Goal: Task Accomplishment & Management: Complete application form

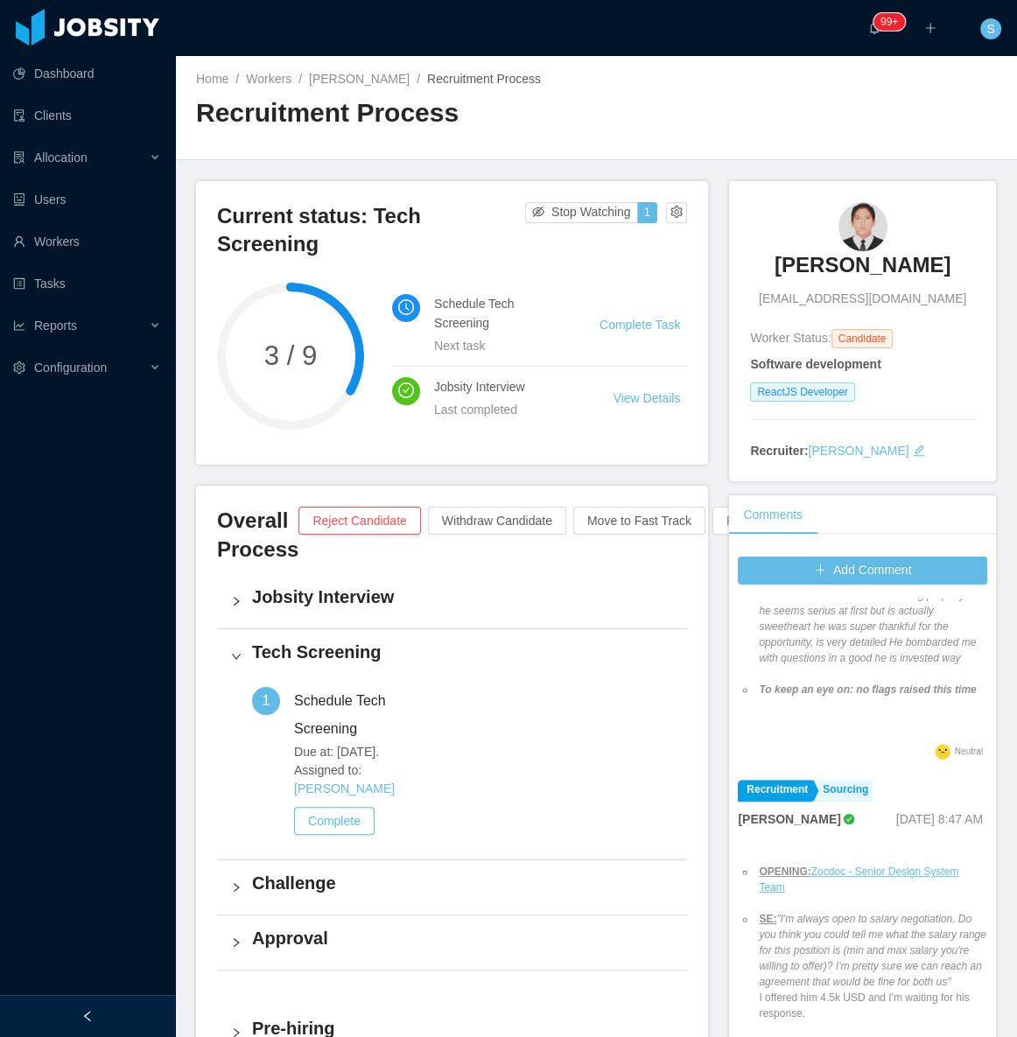
scroll to position [1273, 0]
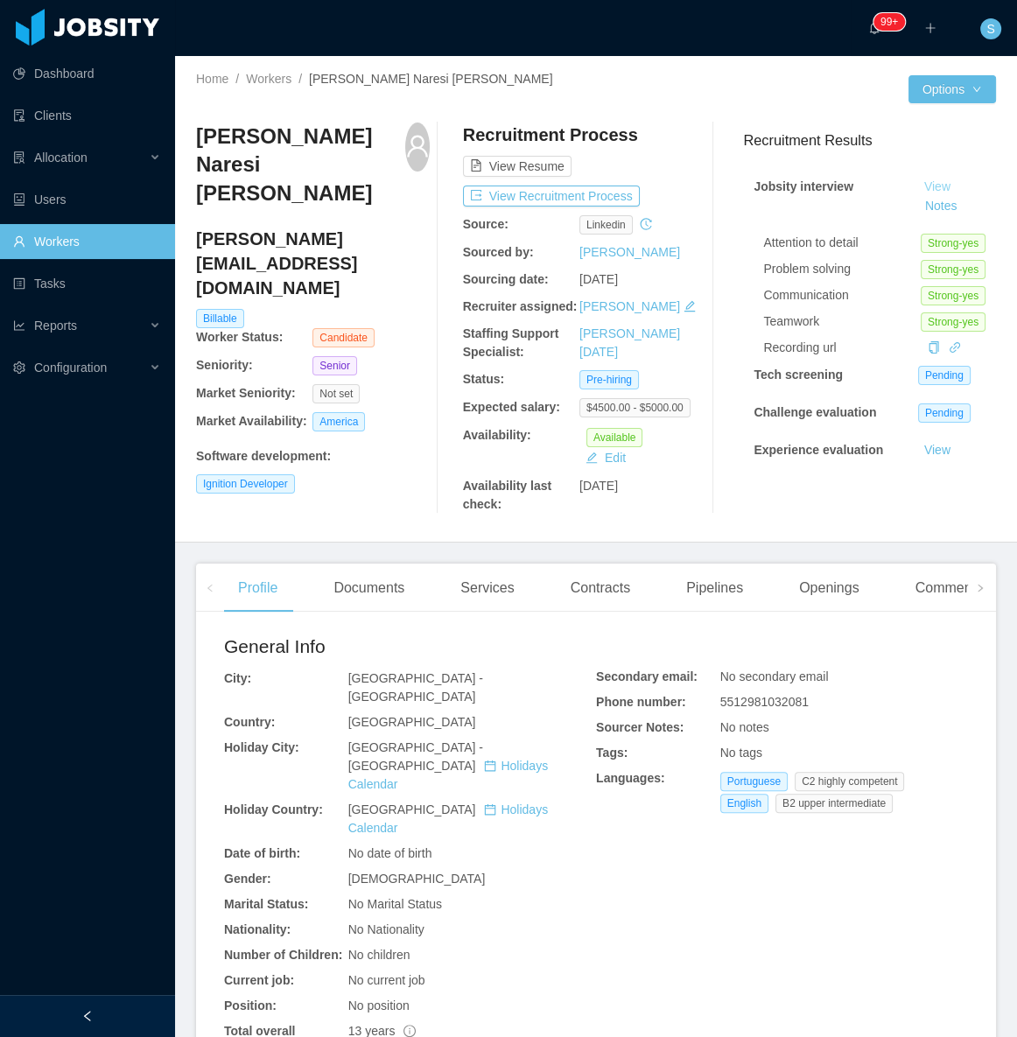
click at [918, 186] on link "View" at bounding box center [937, 186] width 39 height 14
click at [918, 209] on button "Notes" at bounding box center [941, 206] width 46 height 21
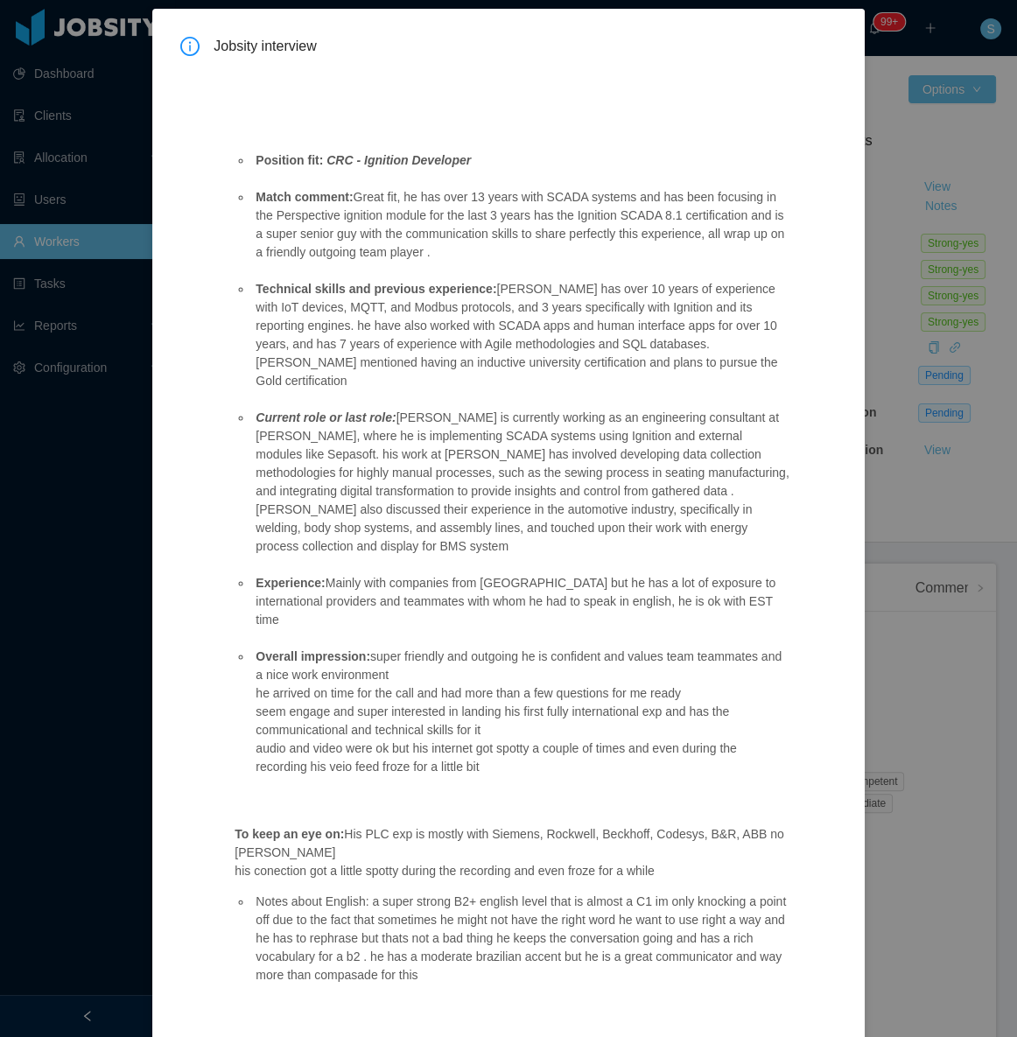
scroll to position [95, 0]
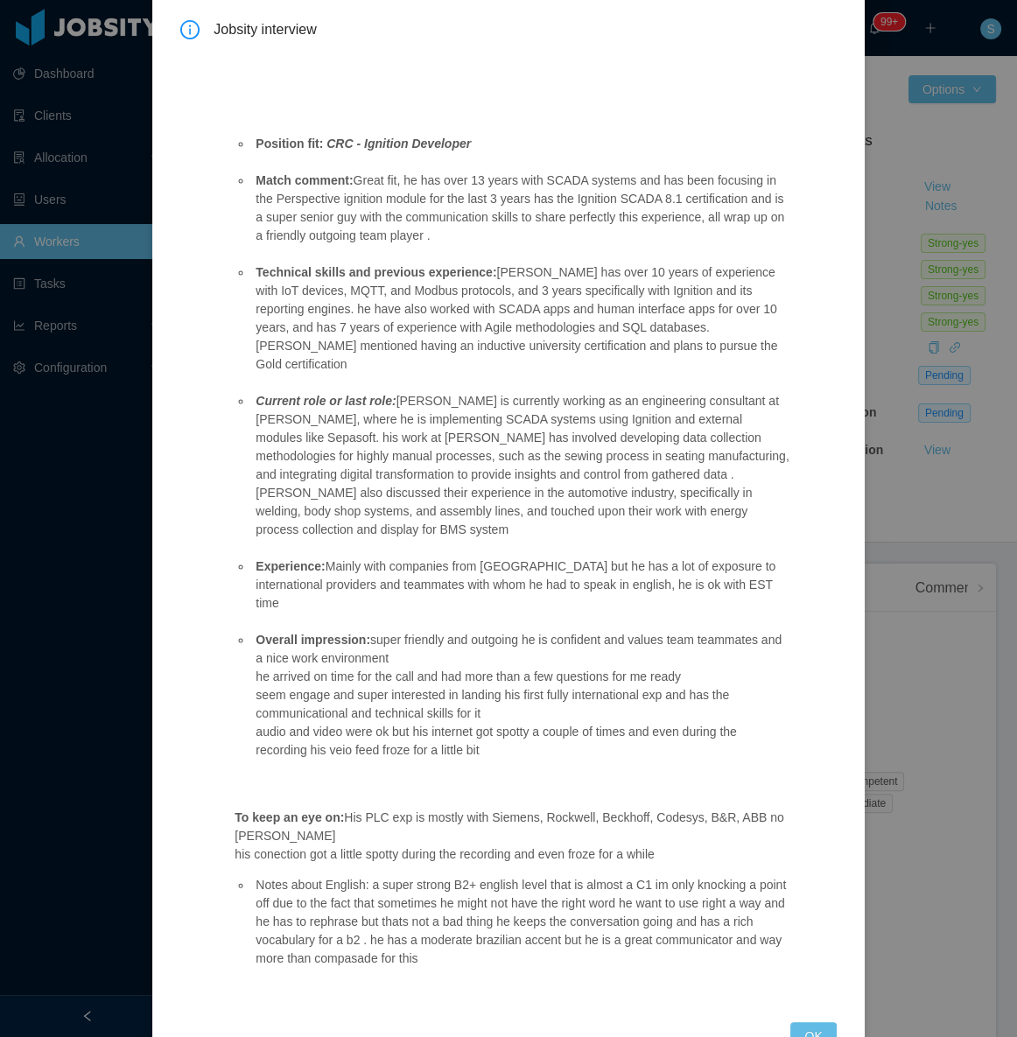
click at [945, 210] on div "Jobsity interview Position fit: CRC - Ignition Developer Match comment: Great f…" at bounding box center [508, 518] width 1017 height 1037
drag, startPoint x: 397, startPoint y: 909, endPoint x: 340, endPoint y: 895, distance: 59.4
click at [340, 895] on li "Notes about English: a super strong B2+ english level that is almost a C1 im on…" at bounding box center [520, 922] width 537 height 92
copy li "compasade"
click at [892, 115] on div "Jobsity interview Position fit: CRC - Ignition Developer Match comment: Great f…" at bounding box center [508, 518] width 1017 height 1037
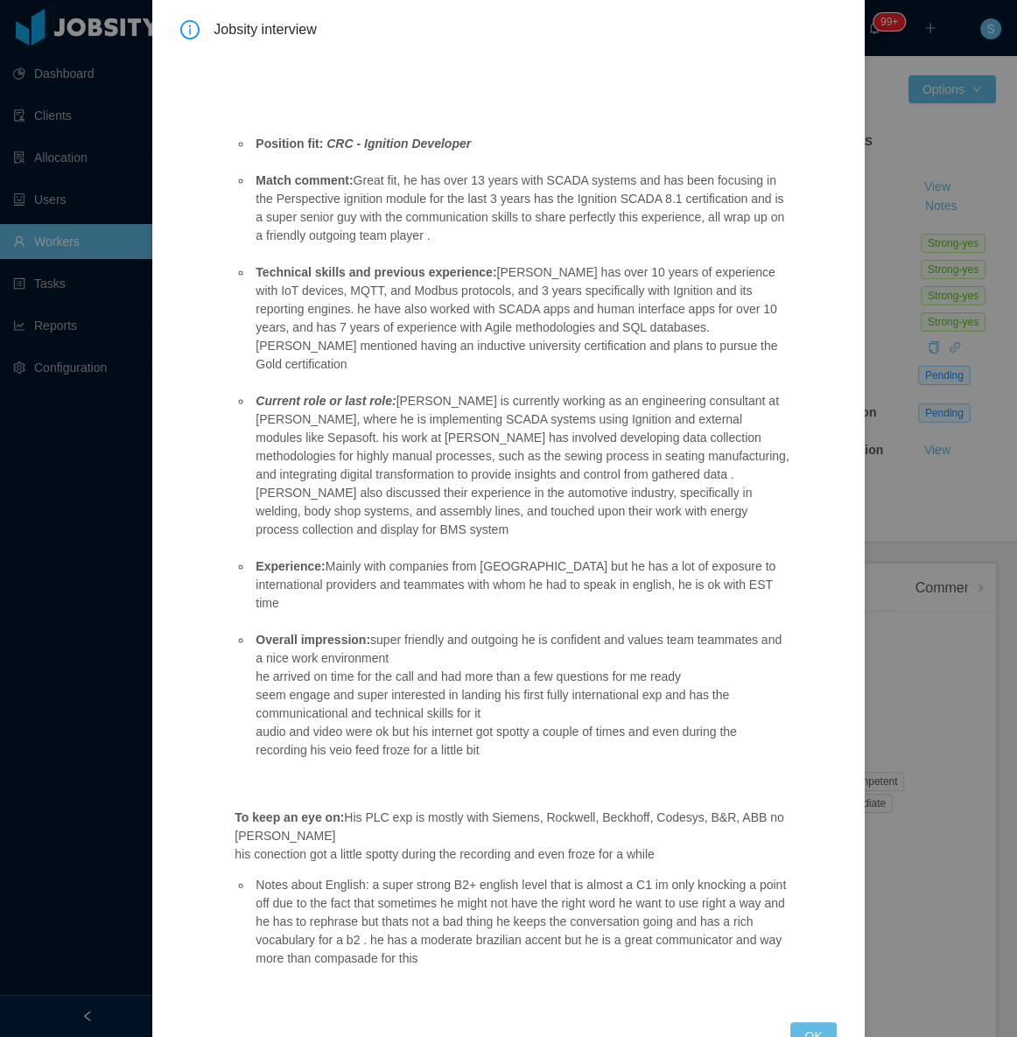
click at [870, 145] on div "Jobsity interview Position fit: CRC - Ignition Developer Match comment: Great f…" at bounding box center [508, 518] width 1017 height 1037
drag, startPoint x: 801, startPoint y: 975, endPoint x: 813, endPoint y: 783, distance: 192.1
click at [801, 1022] on button "OK" at bounding box center [813, 1036] width 46 height 28
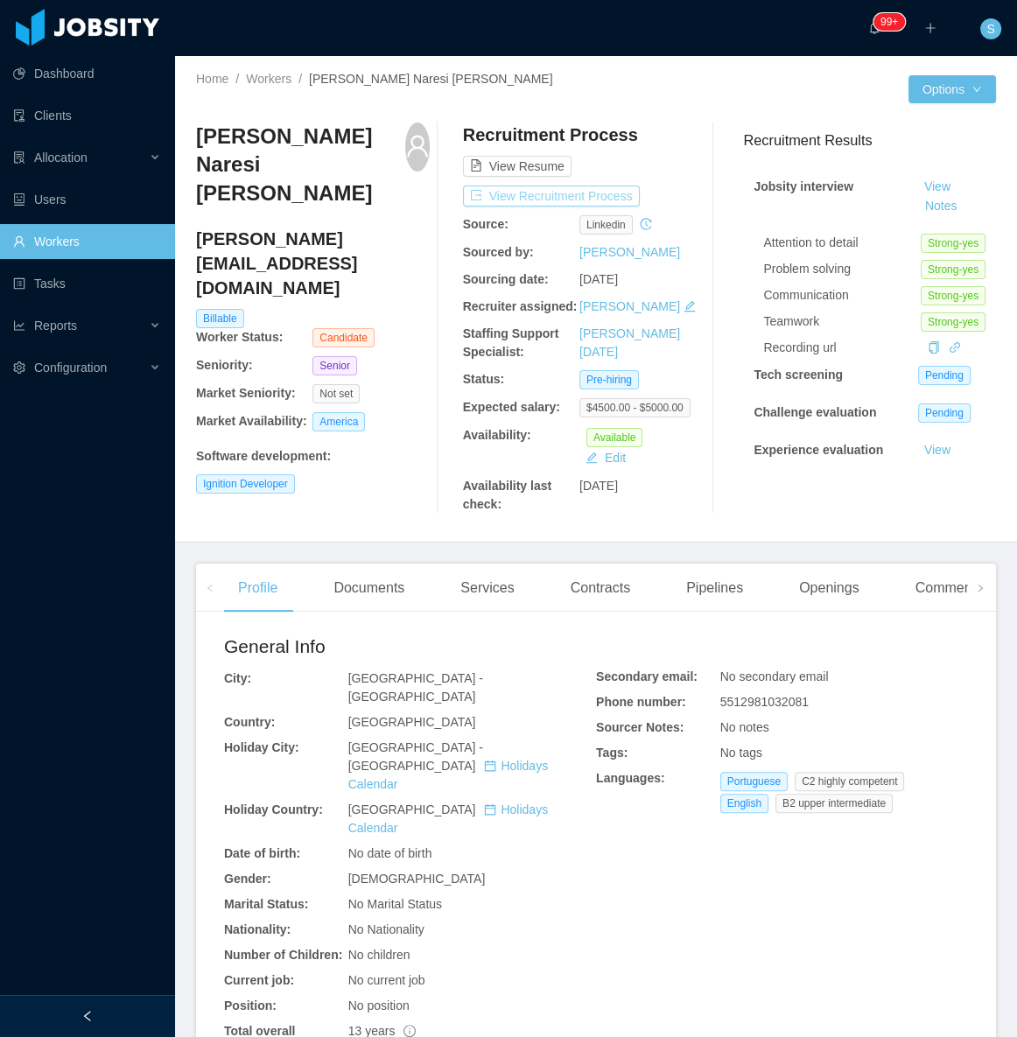
click at [548, 186] on button "View Recruitment Process" at bounding box center [551, 196] width 177 height 21
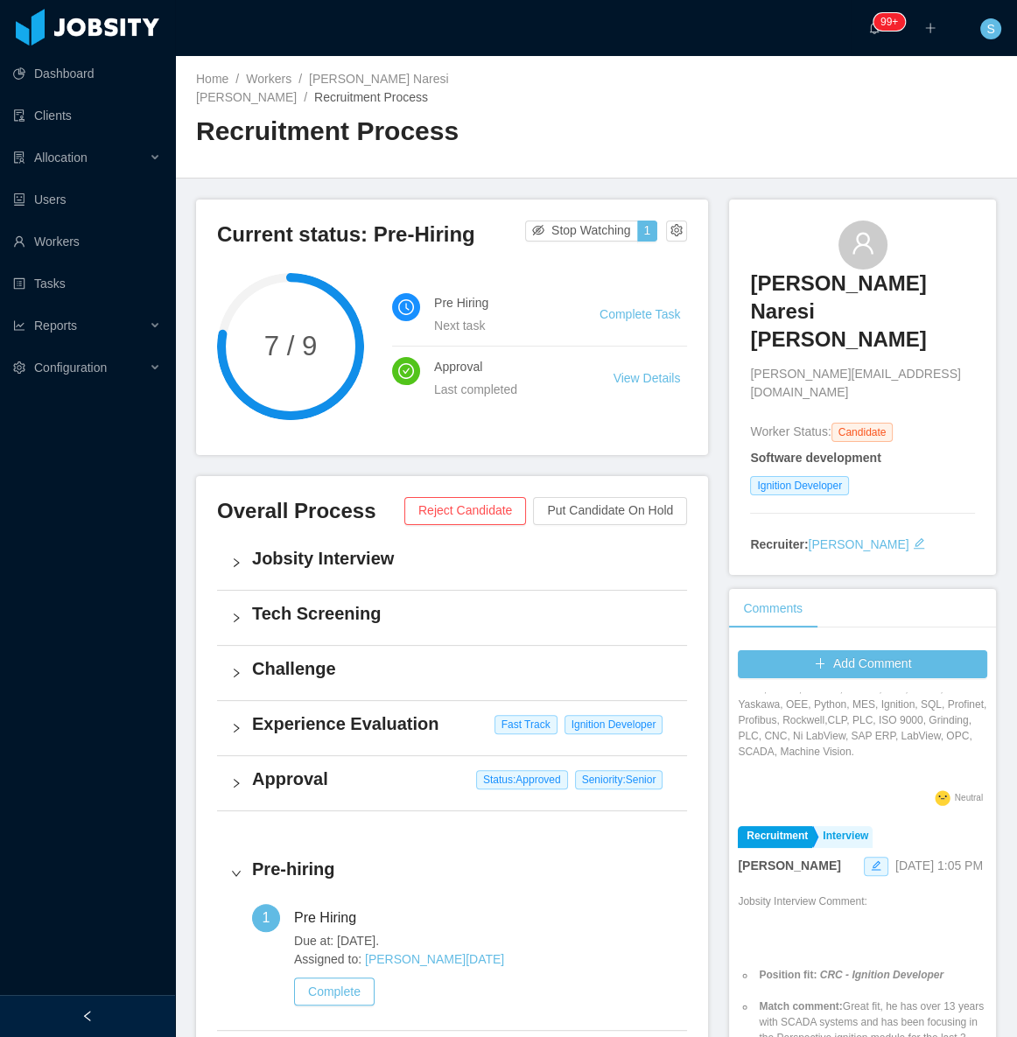
scroll to position [318, 0]
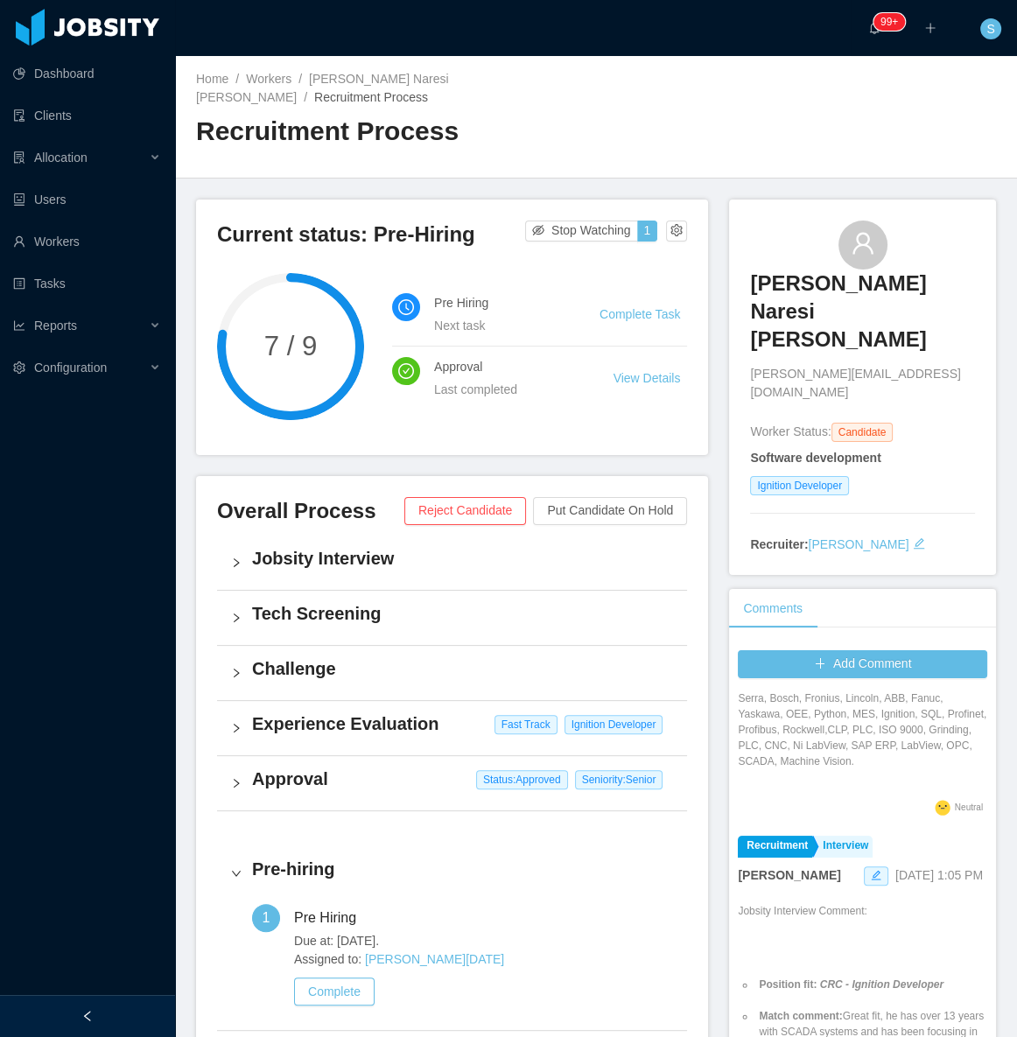
click at [864, 866] on div "[DATE] 1:05 PM" at bounding box center [923, 876] width 119 height 20
click at [864, 867] on span at bounding box center [876, 876] width 25 height 19
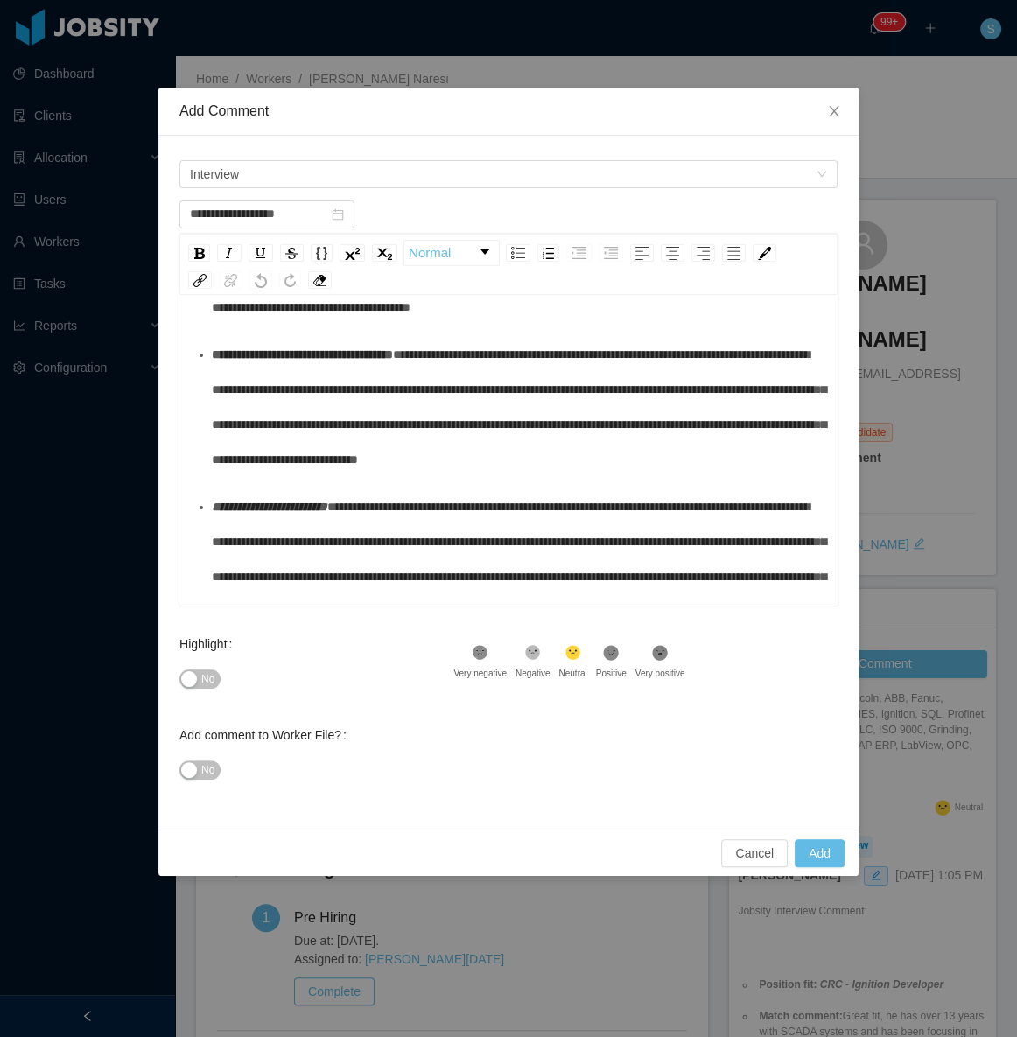
scroll to position [753, 0]
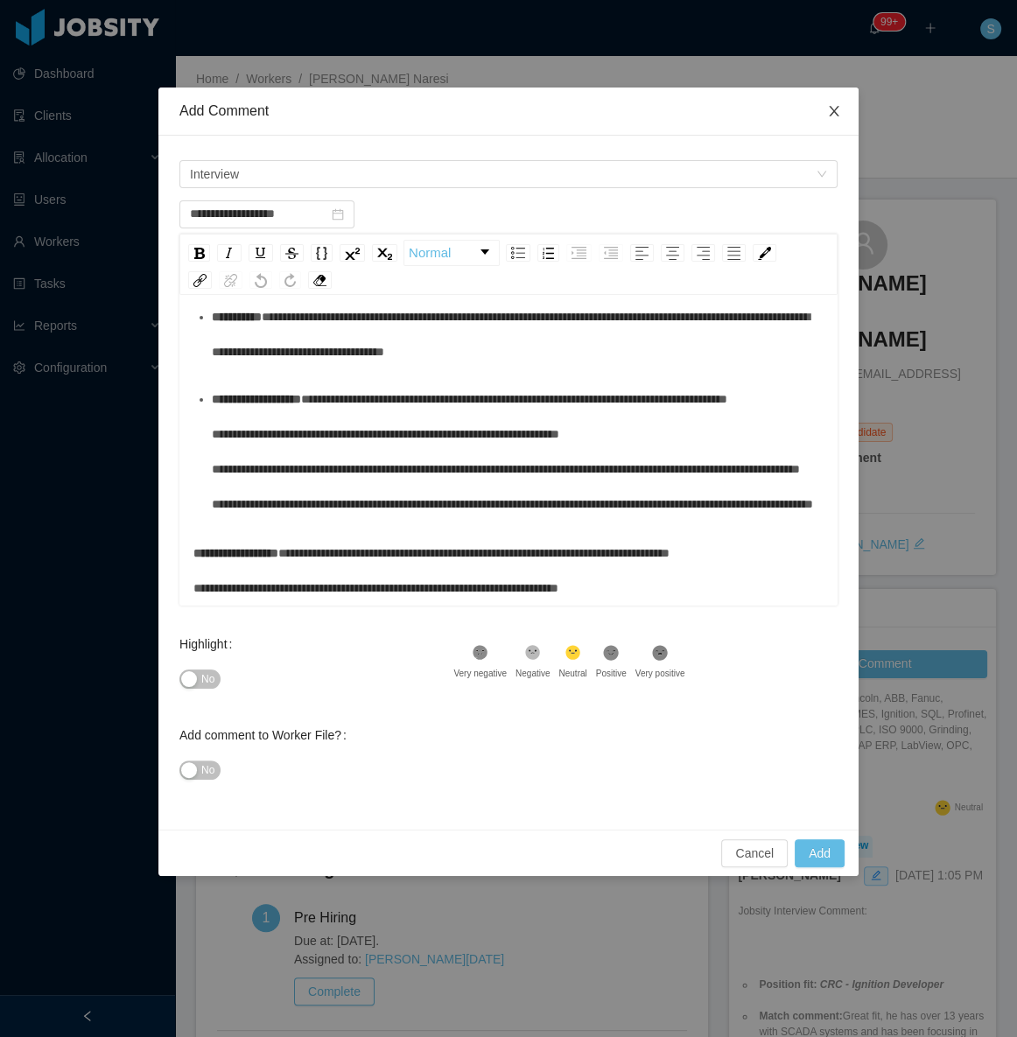
click at [828, 114] on icon "icon: close" at bounding box center [834, 111] width 14 height 14
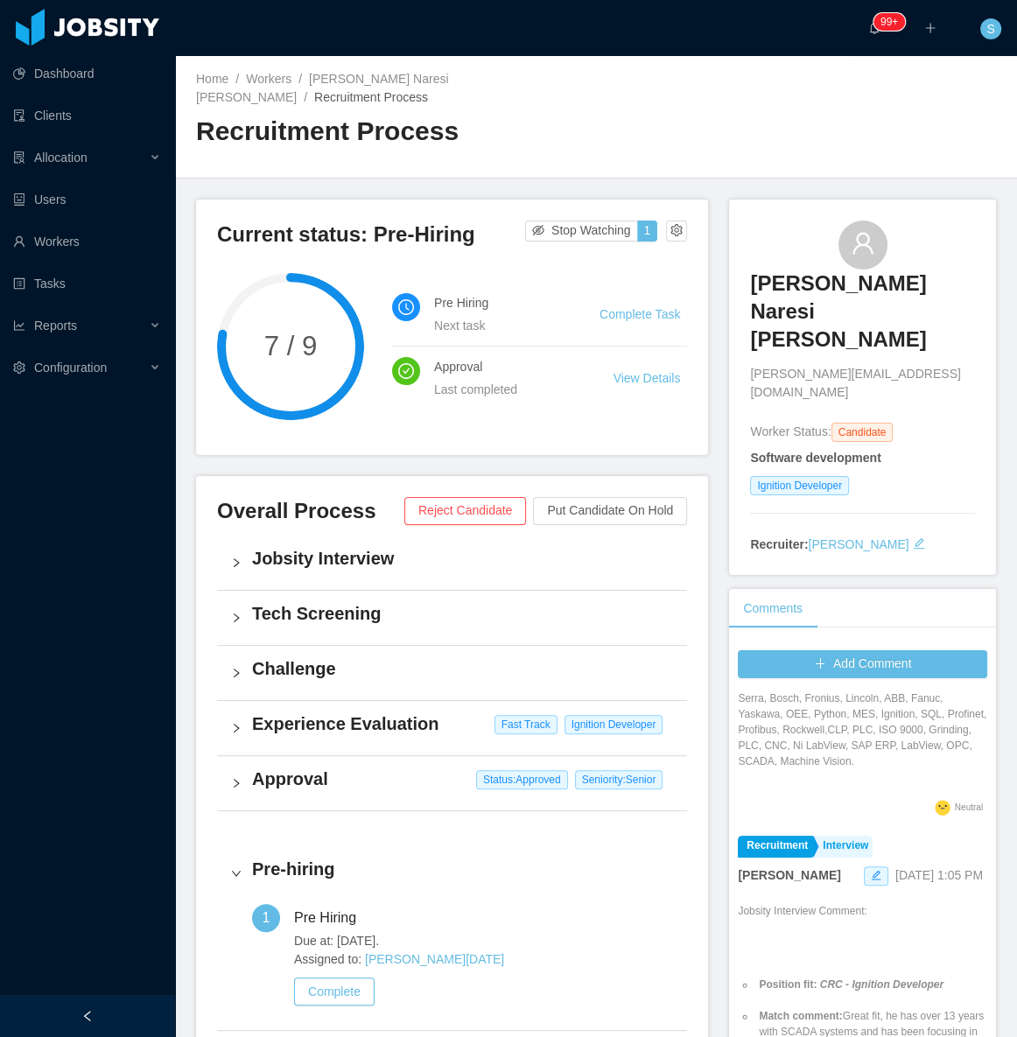
click at [246, 548] on div "Jobsity Interview" at bounding box center [452, 563] width 470 height 54
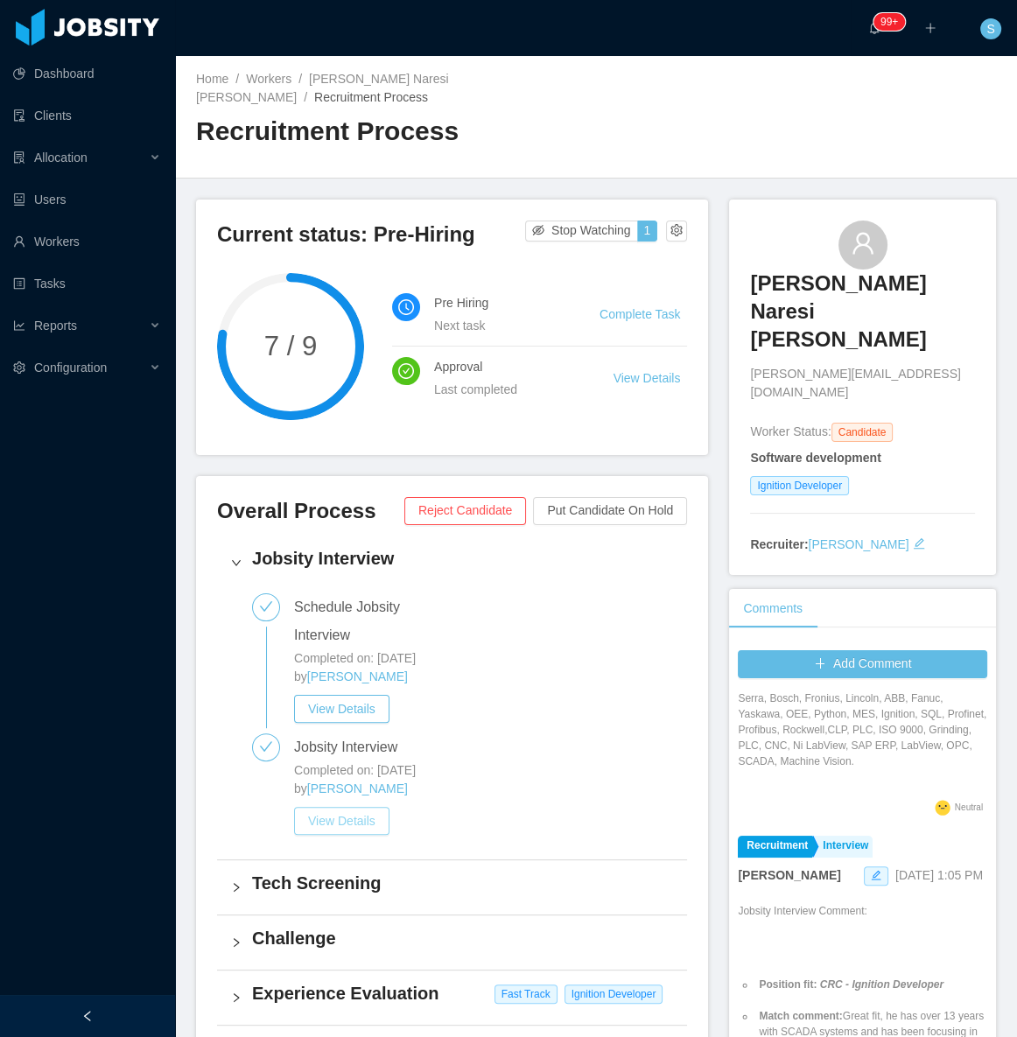
click at [346, 807] on button "View Details" at bounding box center [341, 821] width 95 height 28
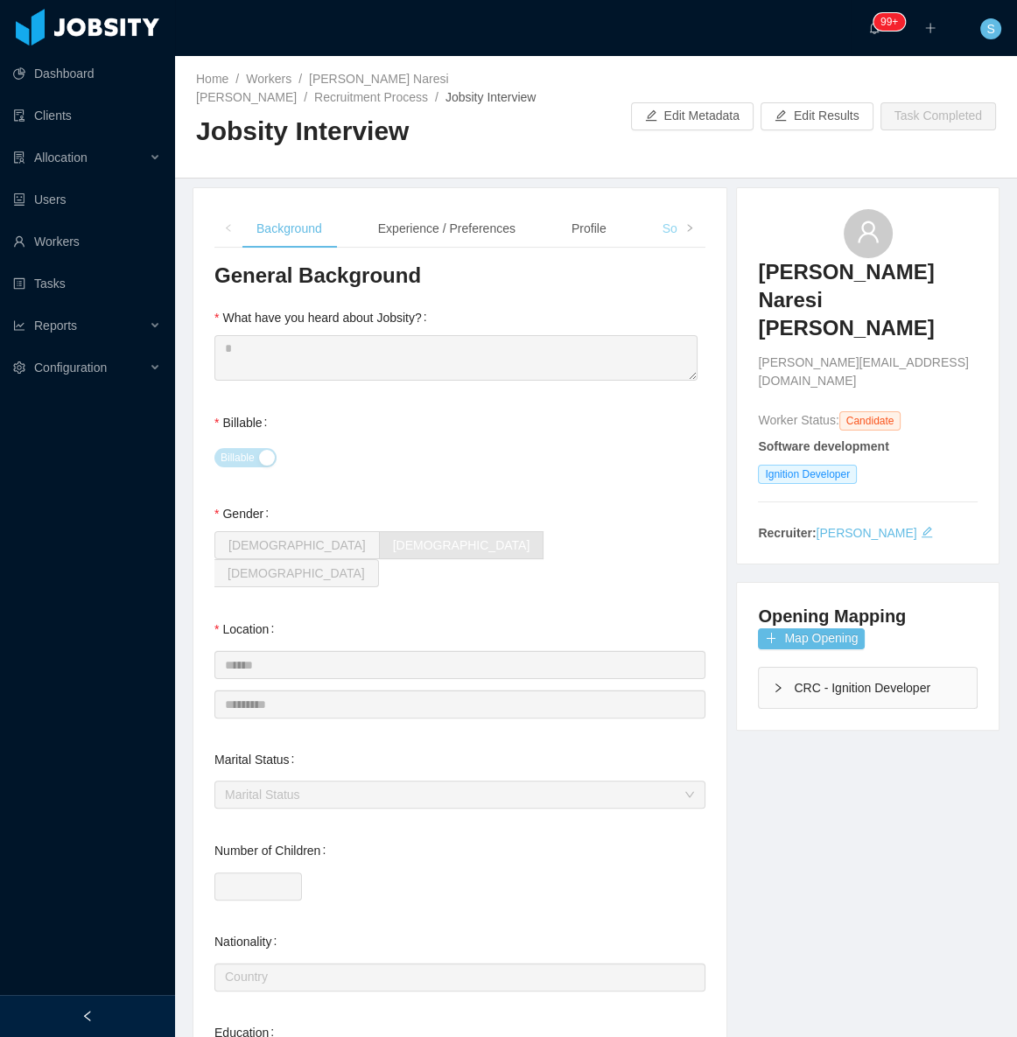
click at [649, 226] on div "Soft Skills" at bounding box center [689, 228] width 81 height 39
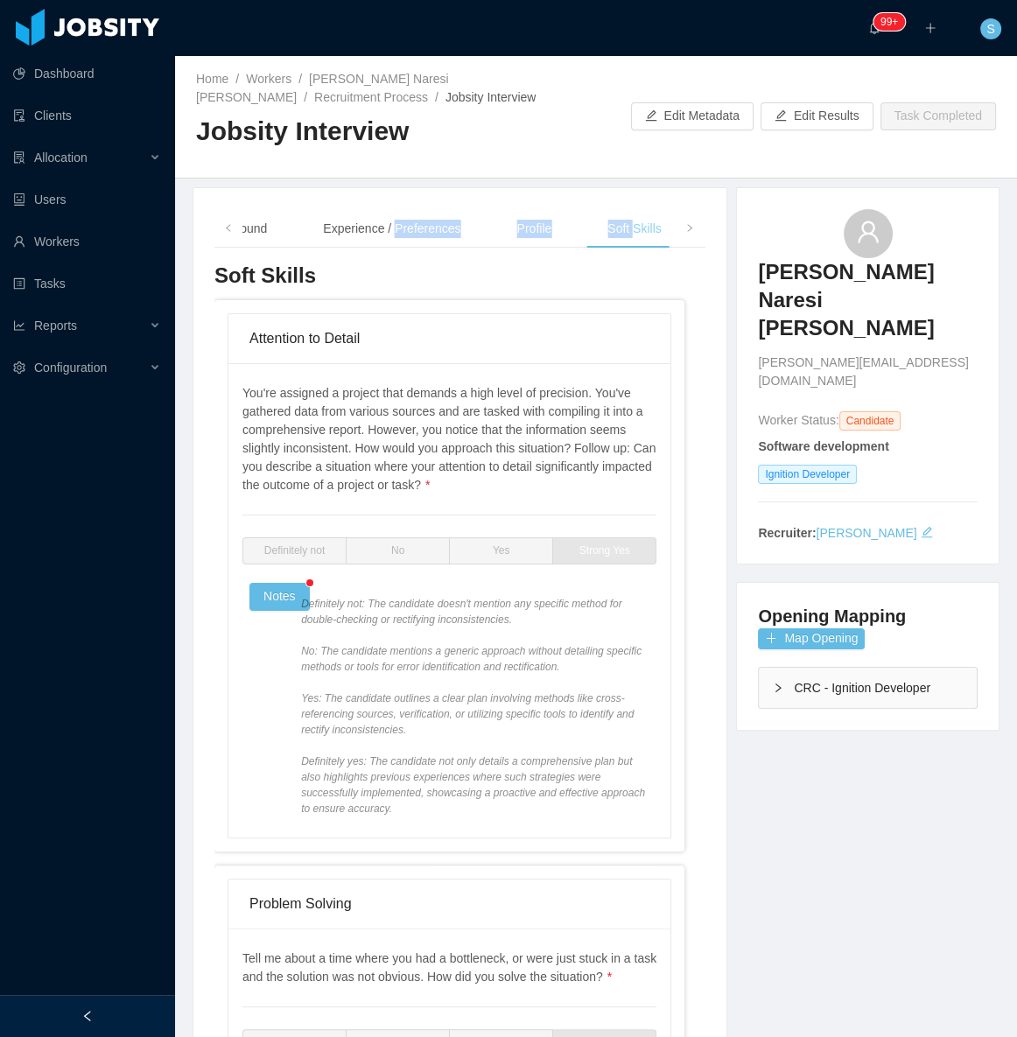
drag, startPoint x: 648, startPoint y: 226, endPoint x: 656, endPoint y: 229, distance: 9.4
click at [649, 227] on div "Soft Skills" at bounding box center [633, 228] width 81 height 39
click at [685, 225] on icon "icon: right" at bounding box center [689, 228] width 9 height 9
click at [533, 229] on div "Language" at bounding box center [548, 228] width 82 height 39
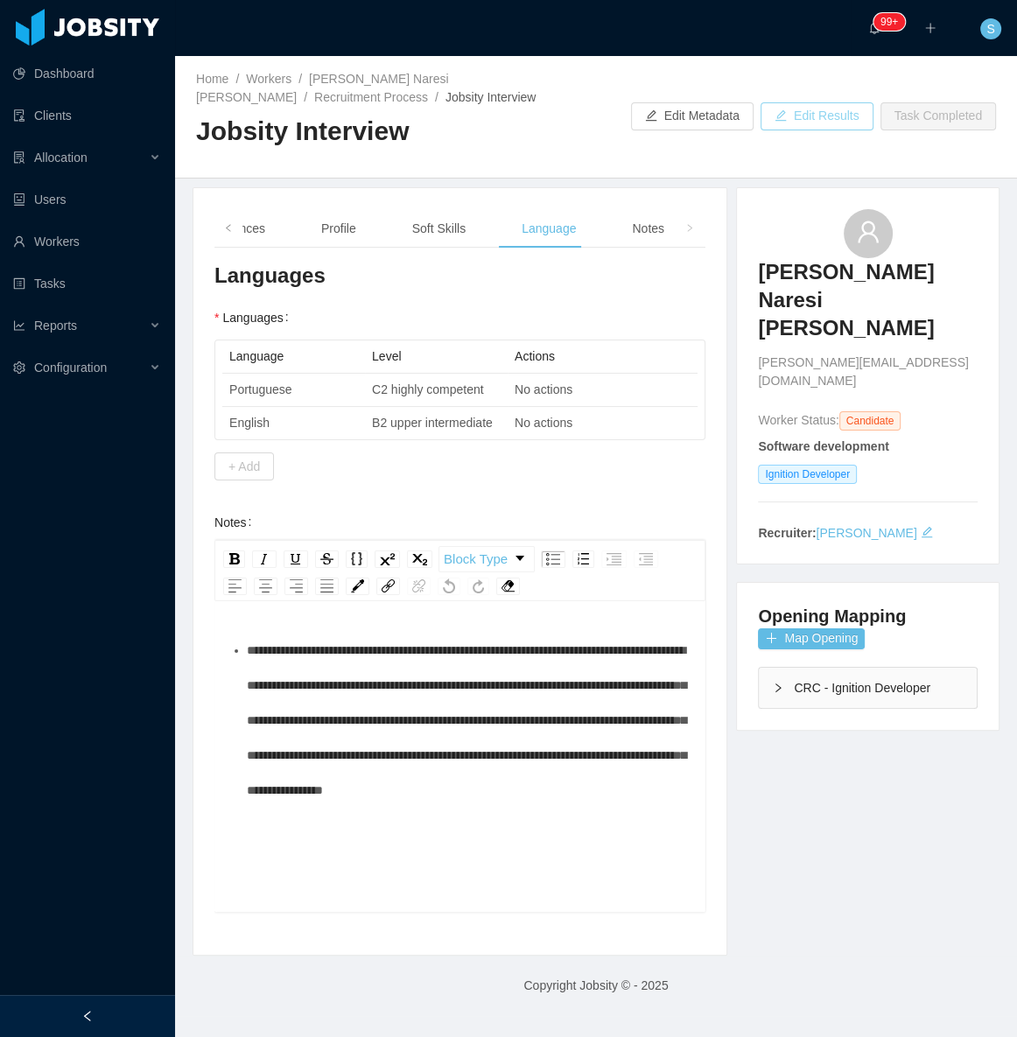
click at [827, 115] on button "Edit Results" at bounding box center [817, 116] width 113 height 28
drag, startPoint x: 390, startPoint y: 824, endPoint x: 333, endPoint y: 823, distance: 57.8
click at [333, 797] on span "**********" at bounding box center [466, 720] width 439 height 152
drag, startPoint x: 390, startPoint y: 826, endPoint x: 332, endPoint y: 820, distance: 58.1
click at [332, 797] on span "**********" at bounding box center [466, 720] width 439 height 152
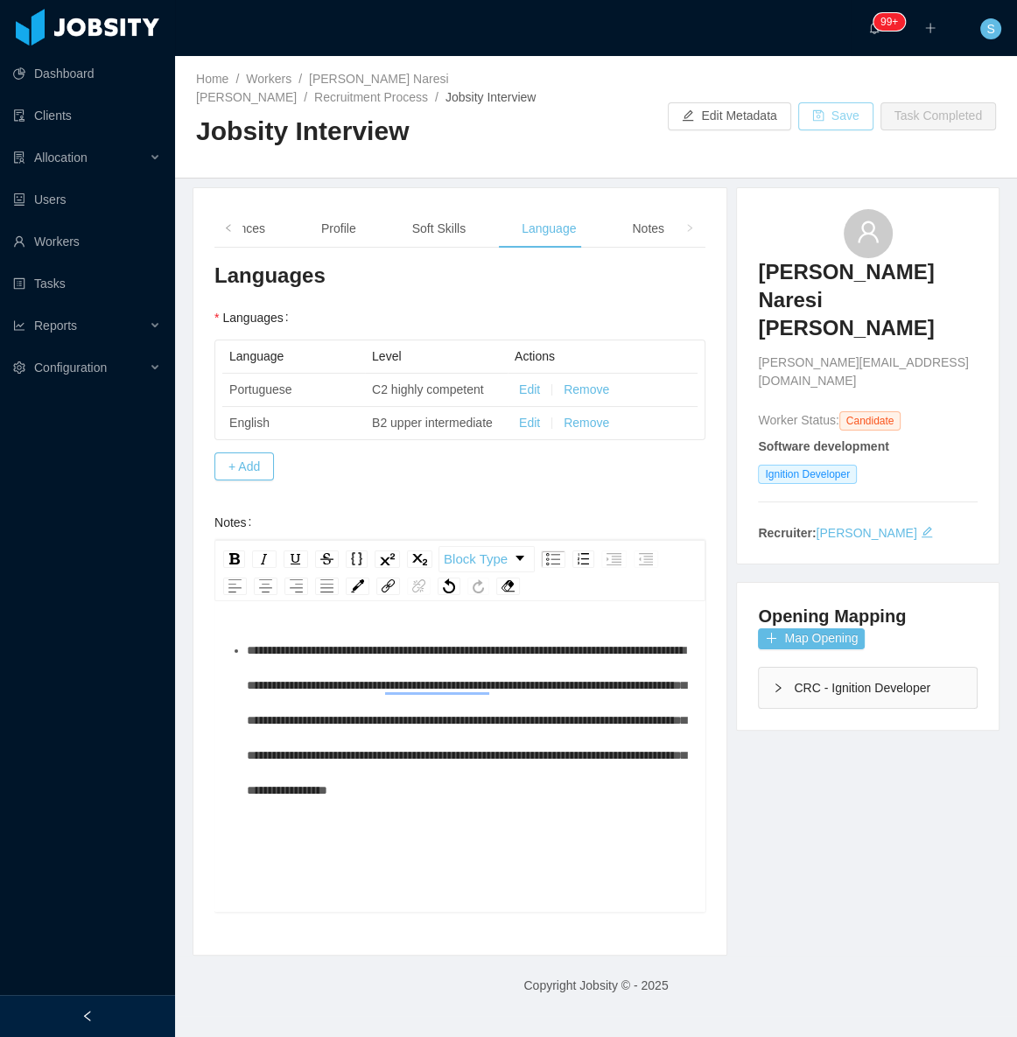
click at [851, 114] on button "Save" at bounding box center [835, 116] width 75 height 28
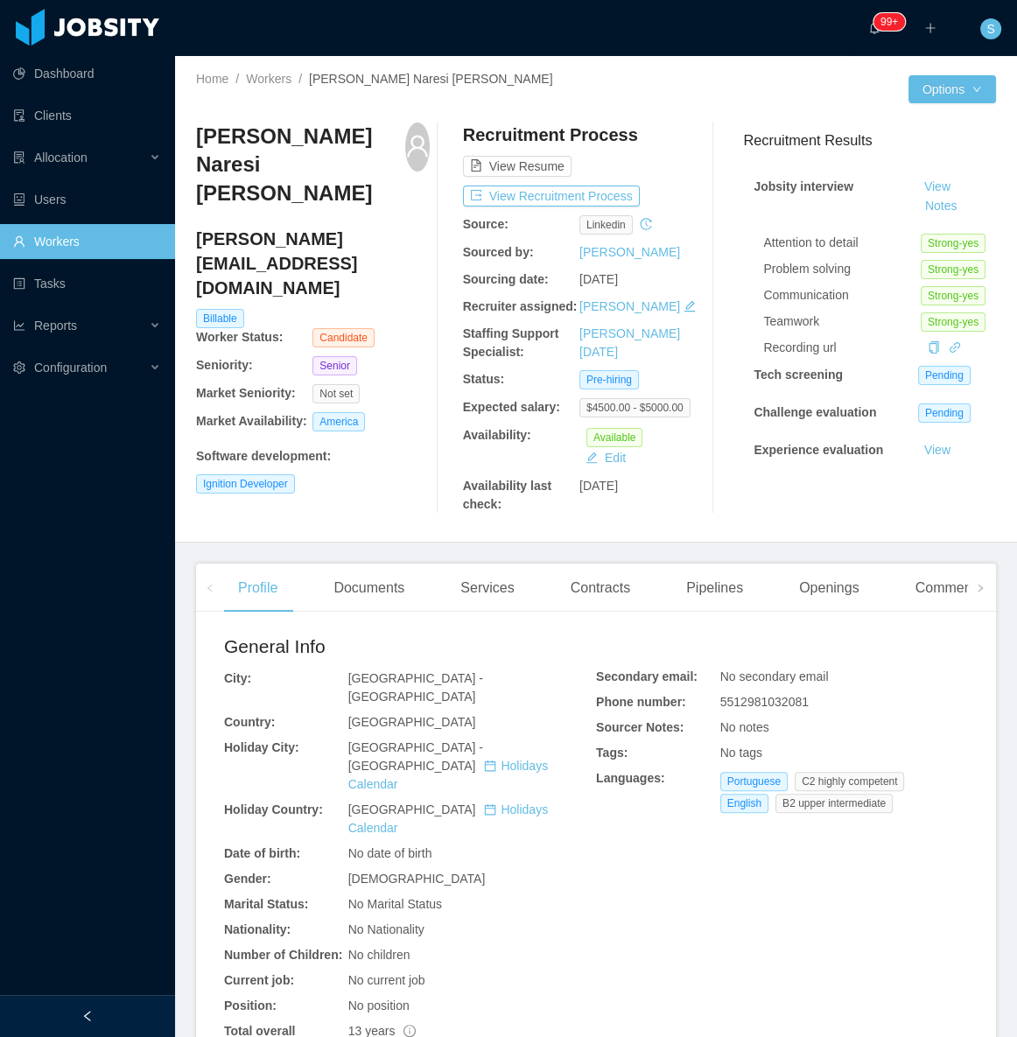
click at [762, 703] on span "5512981032081" at bounding box center [764, 702] width 88 height 14
copy span "5512981032081"
drag, startPoint x: 558, startPoint y: 20, endPoint x: 498, endPoint y: 44, distance: 64.0
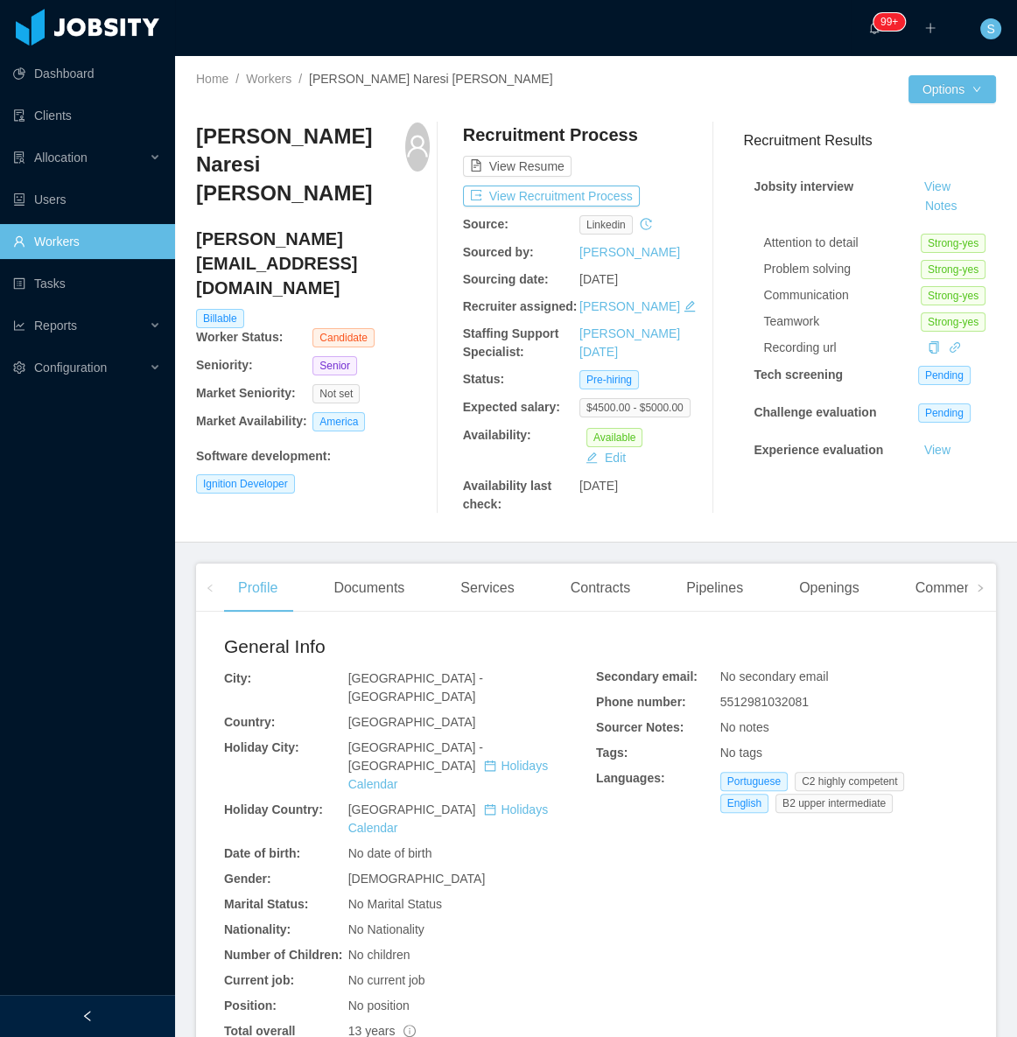
click at [534, 32] on div "··· 99+ ··· ··· S ···" at bounding box center [508, 28] width 1021 height 56
click at [565, 191] on button "View Recruitment Process" at bounding box center [551, 196] width 177 height 21
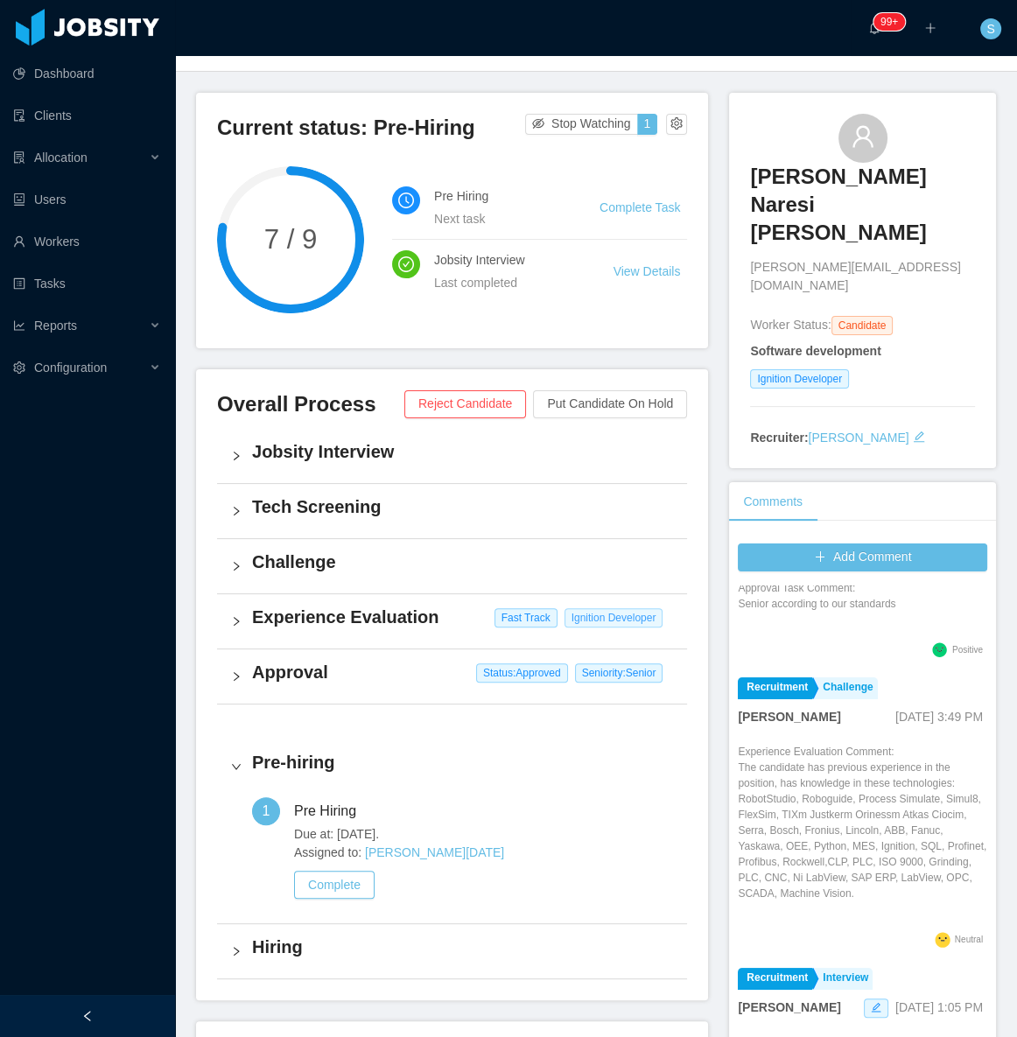
scroll to position [234, 0]
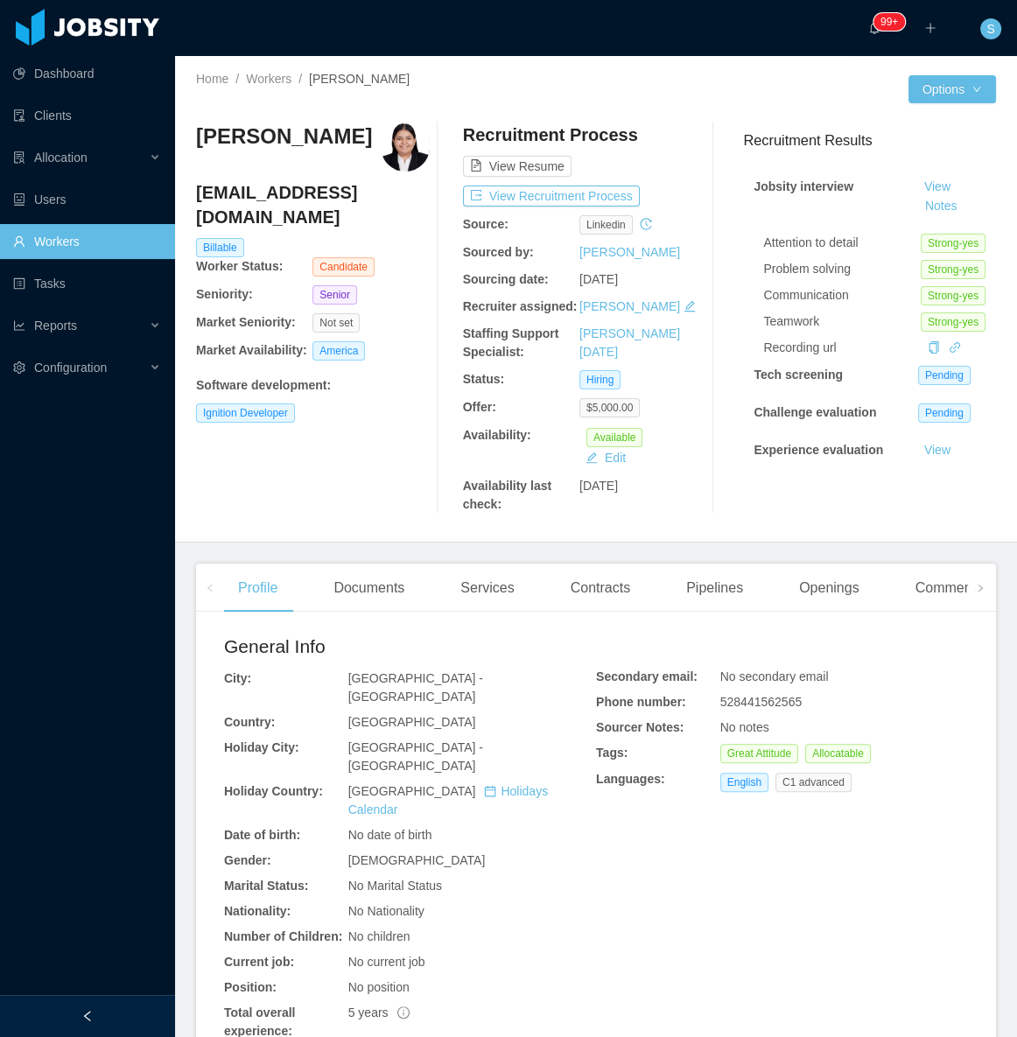
click at [534, 208] on div "Recruitment Process View Resume View Recruitment Process Source: linkedin Sourc…" at bounding box center [580, 318] width 234 height 391
click at [549, 198] on button "View Recruitment Process" at bounding box center [551, 196] width 177 height 21
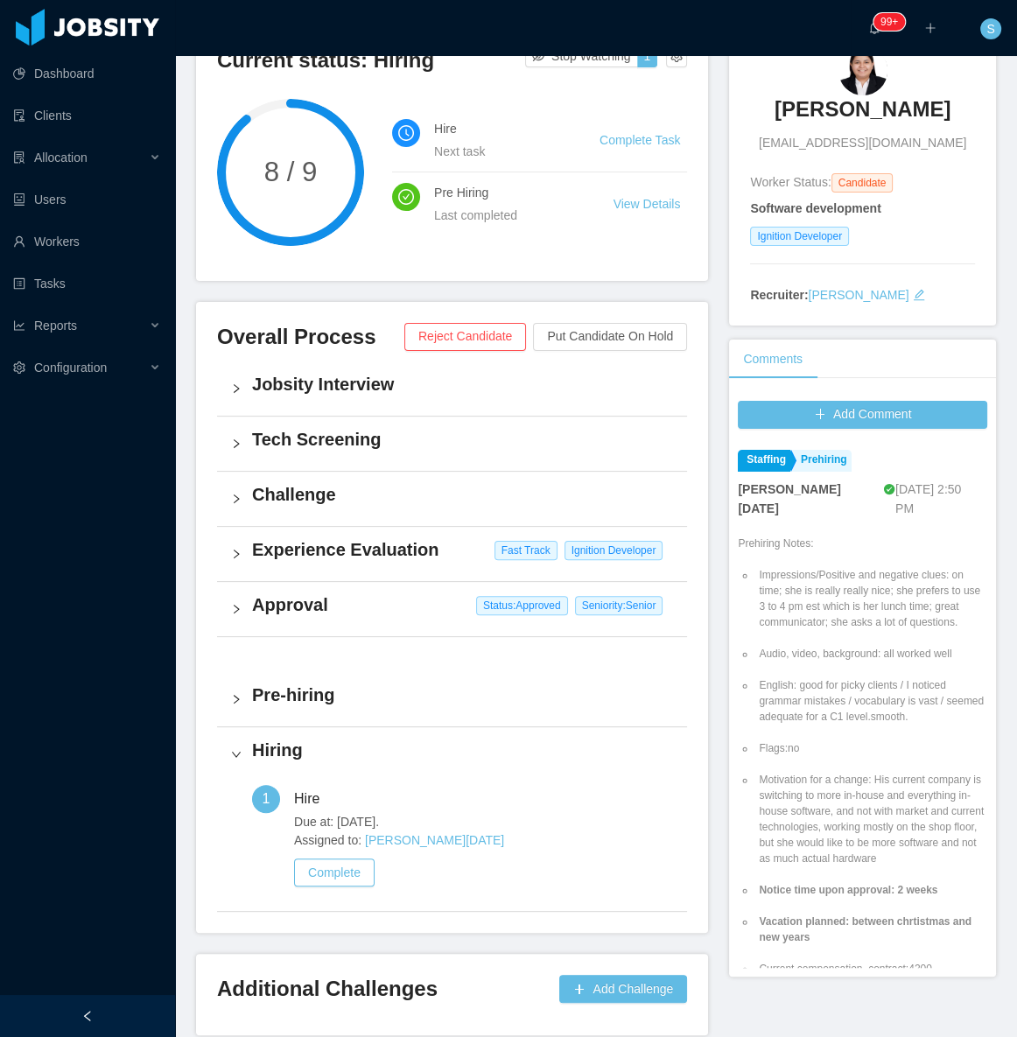
scroll to position [234, 0]
